Goal: Transaction & Acquisition: Register for event/course

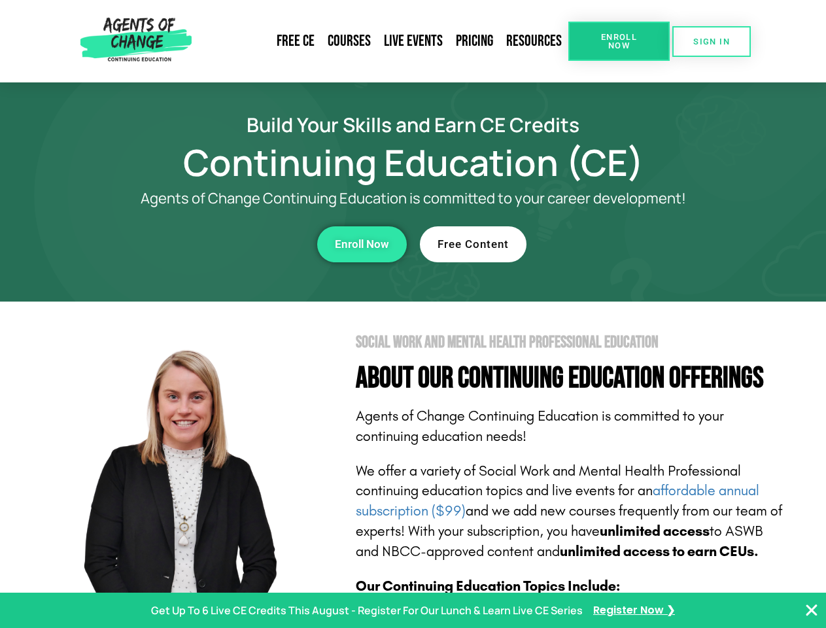
click at [413, 314] on section "Social Work and Mental Health Professional Education About Our Continuing Educa…" at bounding box center [413, 577] width 826 height 550
click at [619, 41] on span "Enroll Now" at bounding box center [620, 41] width 60 height 17
click at [712, 41] on span "SIGN IN" at bounding box center [712, 41] width 37 height 9
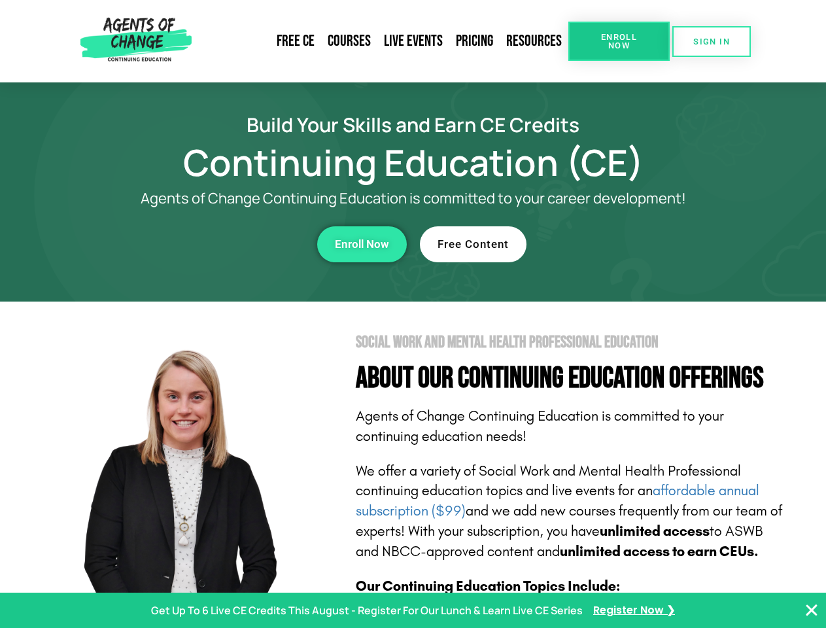
click at [227, 244] on div "Enroll Now" at bounding box center [227, 244] width 360 height 36
click at [362, 244] on span "Enroll Now" at bounding box center [362, 244] width 54 height 11
click at [600, 244] on div "Free Content" at bounding box center [600, 244] width 360 height 36
